Goal: Find specific page/section: Find specific page/section

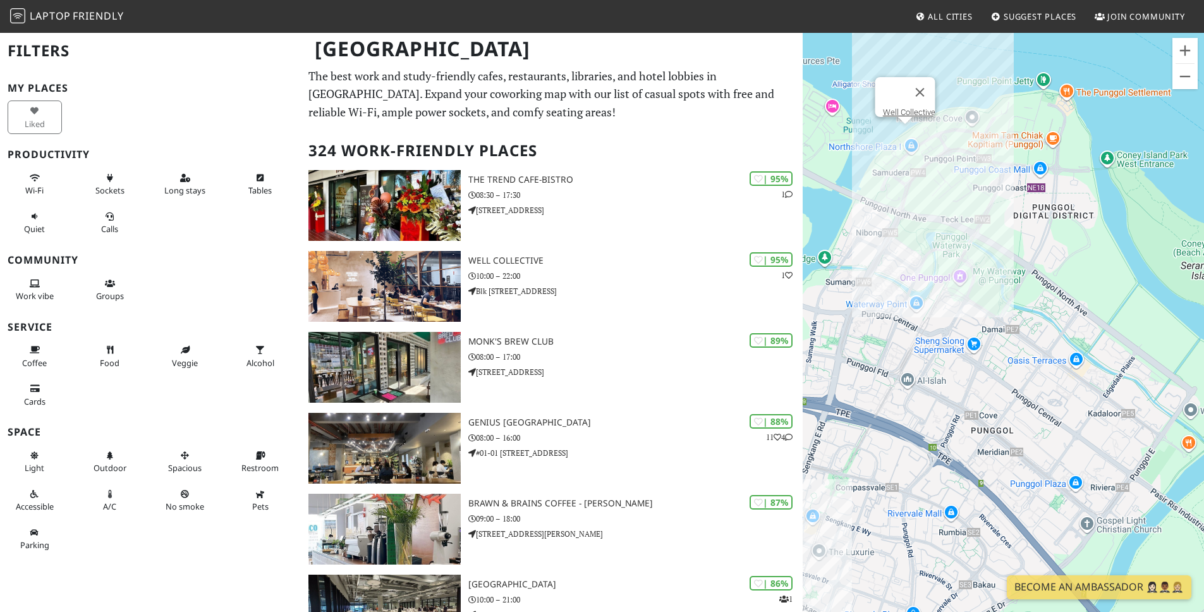
click at [905, 132] on div "Well Collective" at bounding box center [1003, 338] width 401 height 612
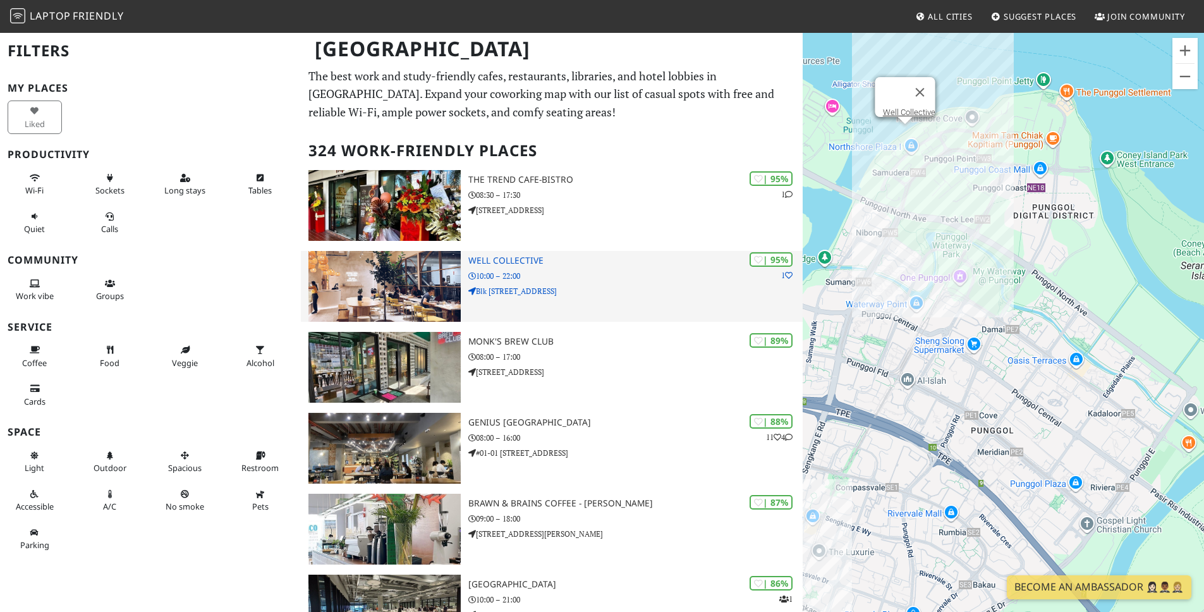
click at [395, 297] on img at bounding box center [385, 286] width 152 height 71
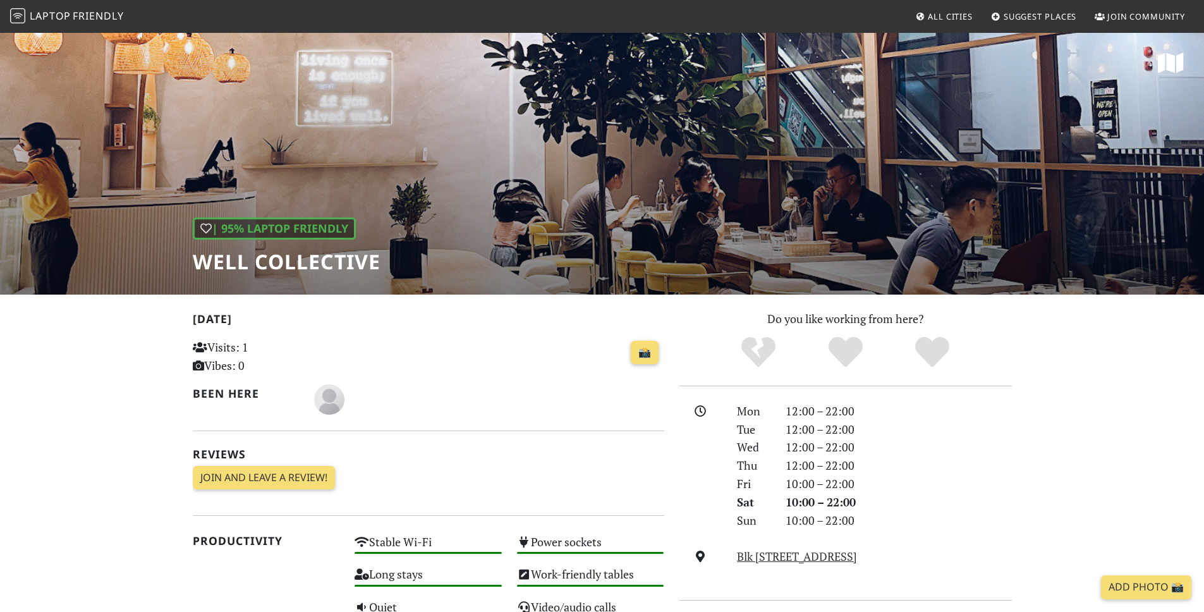
click at [560, 173] on div "| 95% Laptop Friendly Well Collective" at bounding box center [602, 163] width 1204 height 263
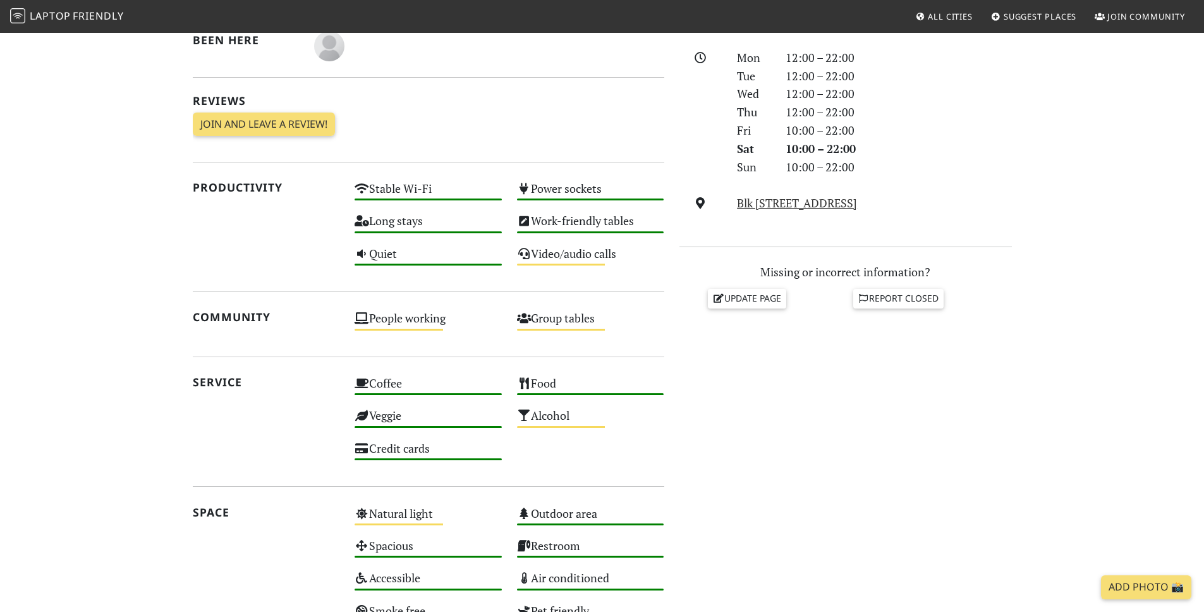
scroll to position [592, 0]
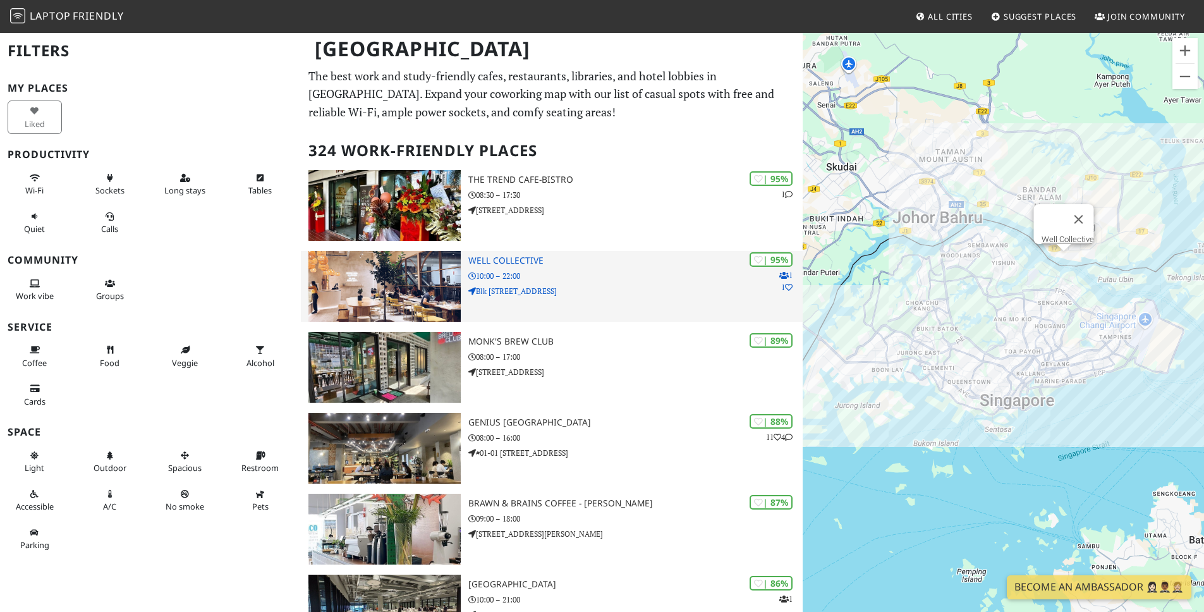
click at [510, 264] on h3 "Well Collective" at bounding box center [635, 260] width 334 height 11
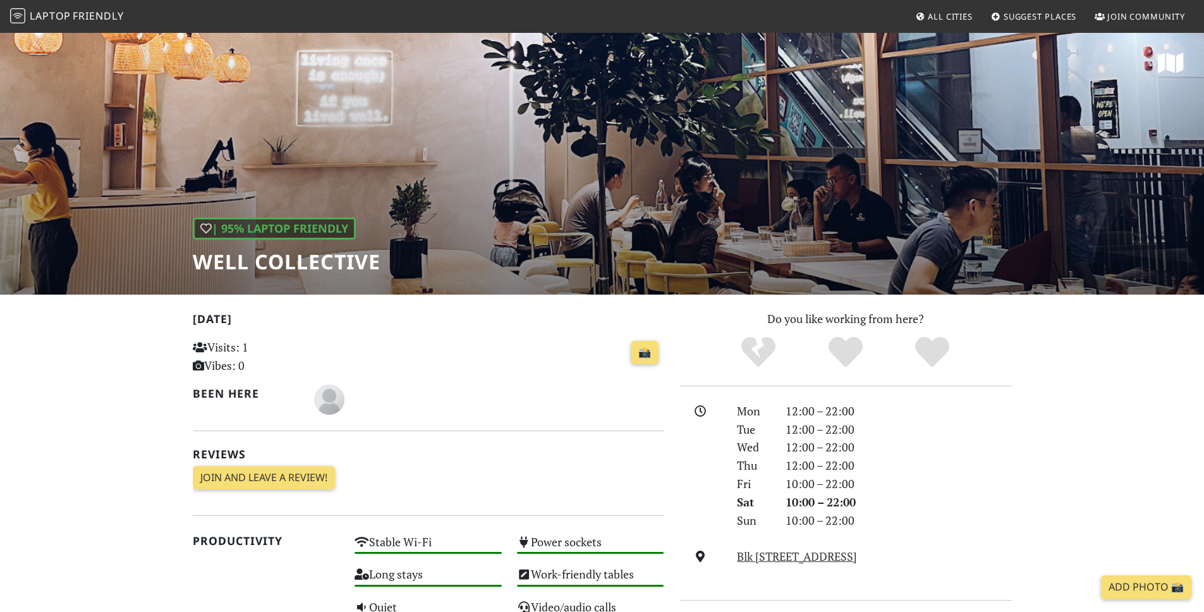
click at [509, 398] on div at bounding box center [489, 399] width 350 height 30
